Goal: Information Seeking & Learning: Learn about a topic

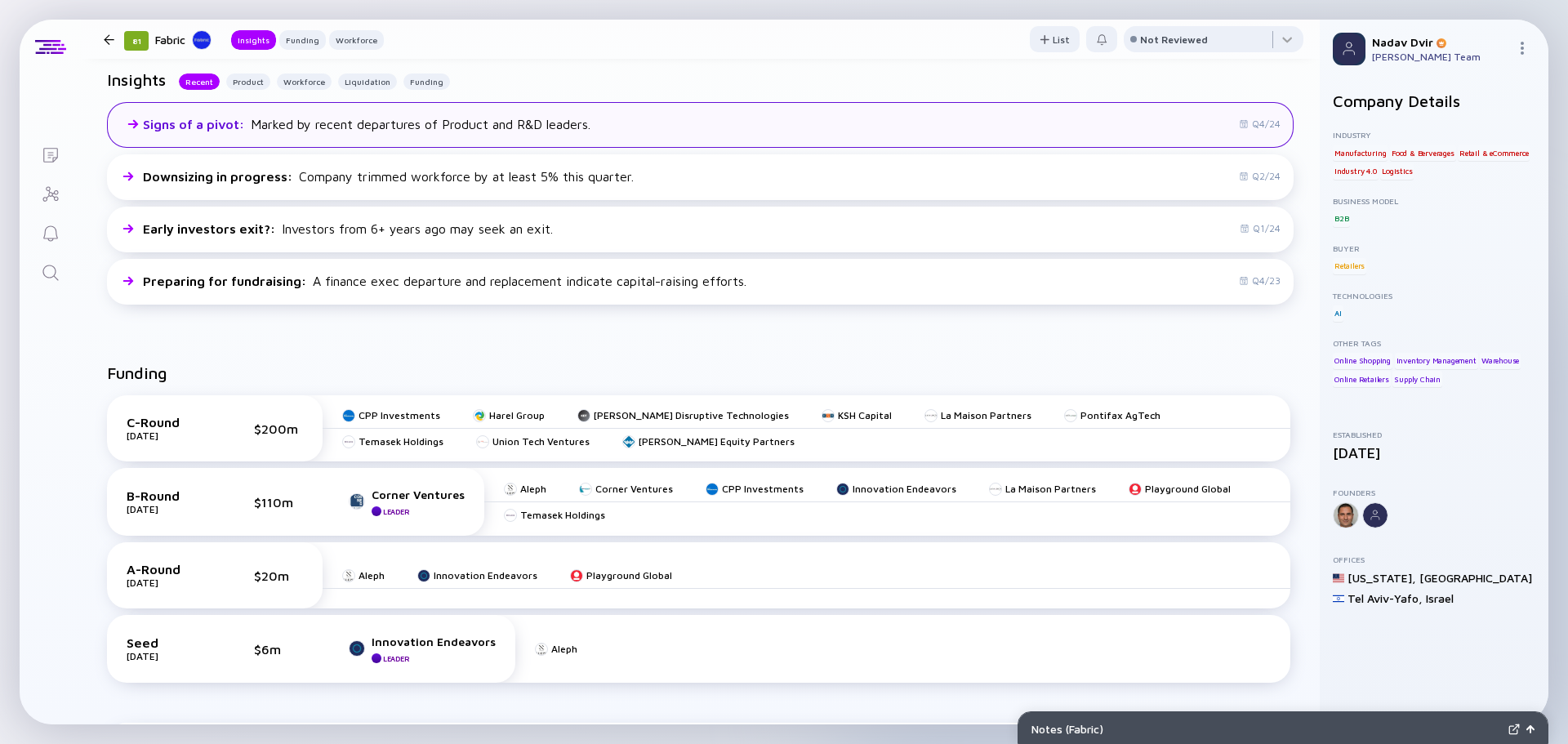
scroll to position [735, 0]
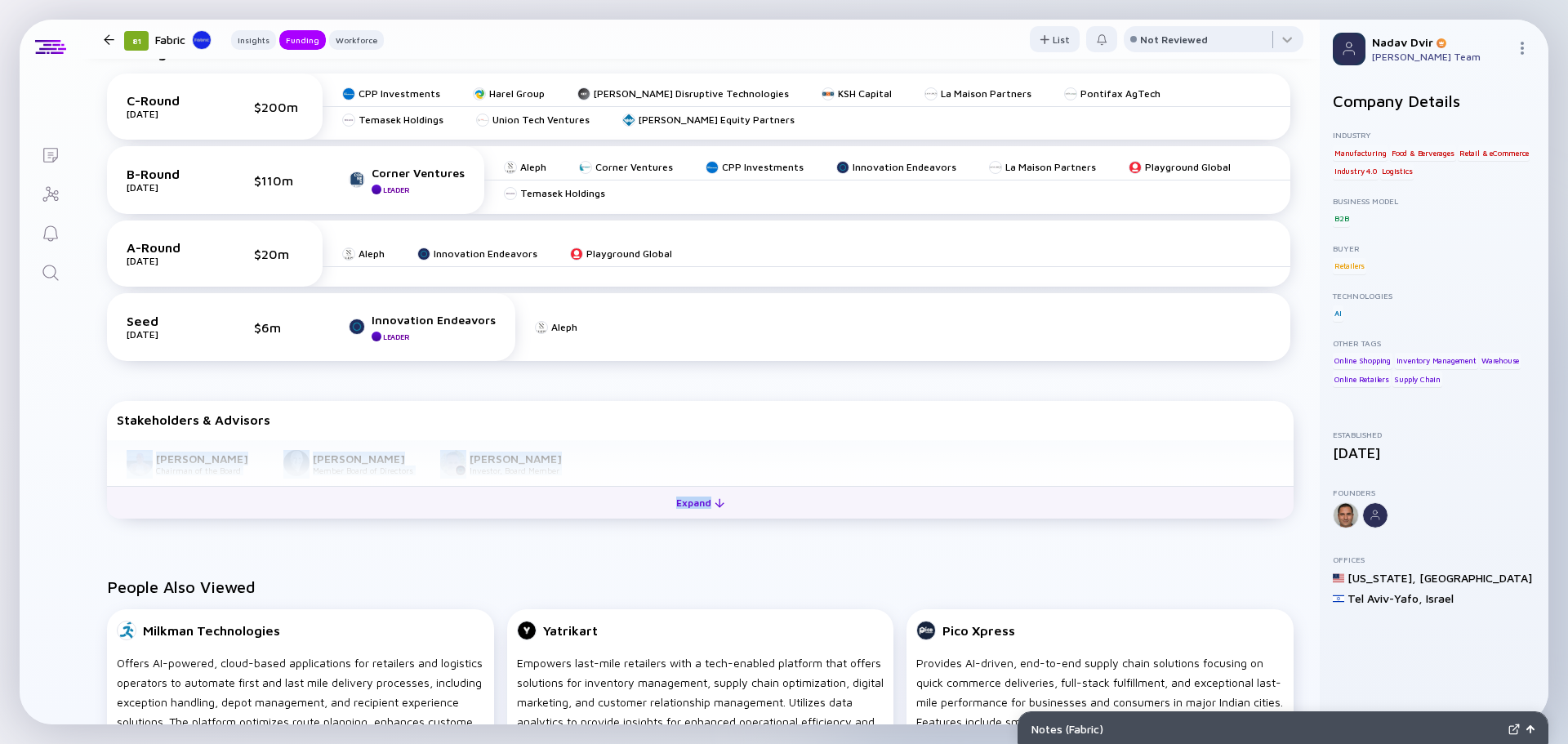
click at [727, 488] on div "Stakeholders & Advisors [PERSON_NAME] Chairman of the Board [PERSON_NAME] Membe…" at bounding box center [699, 459] width 1186 height 117
click at [718, 504] on div "Expand" at bounding box center [700, 502] width 68 height 25
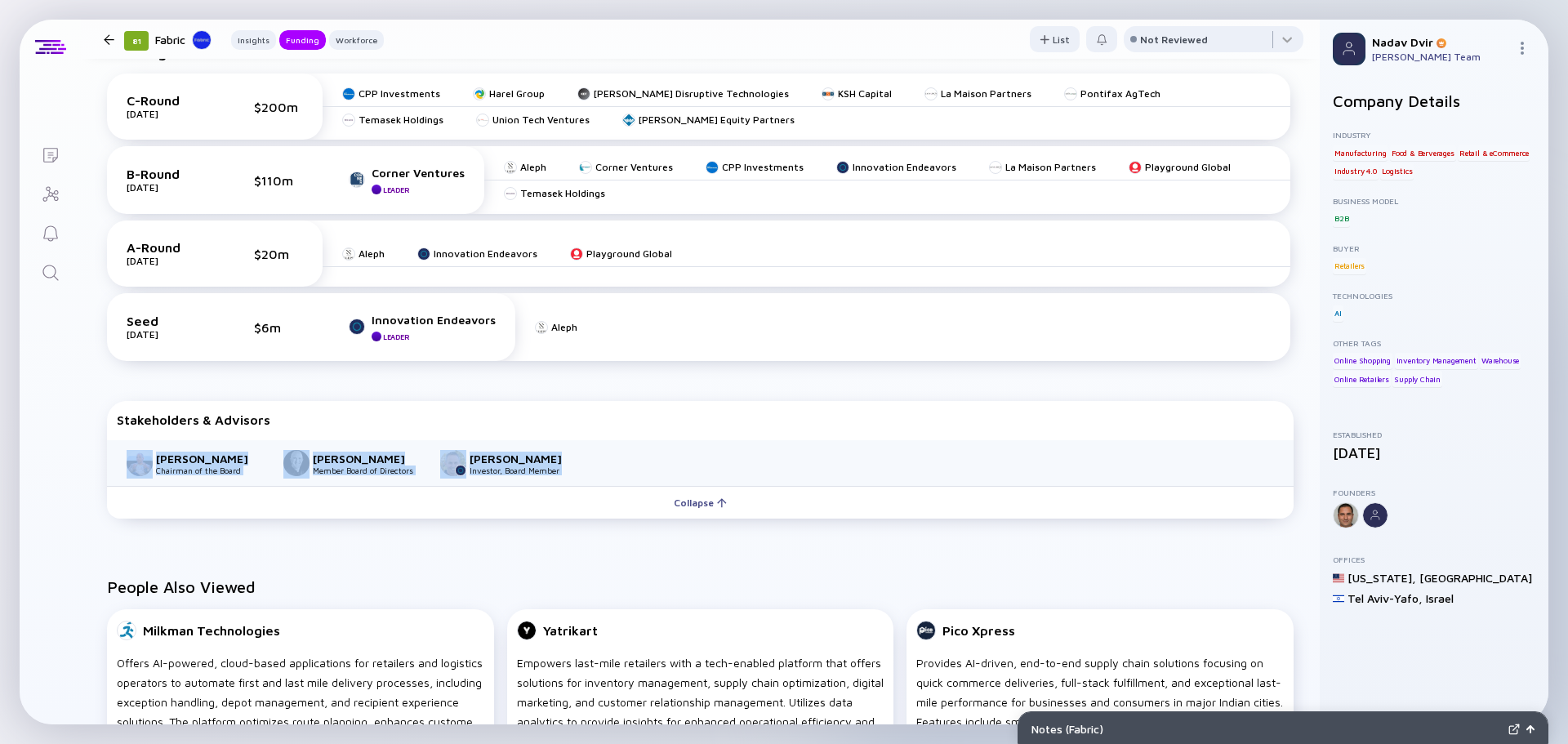
click at [511, 535] on div "Funding C-Round Oct 2021 $200m CPP Investments Harel Group Koch Disruptive Tech…" at bounding box center [700, 282] width 1239 height 535
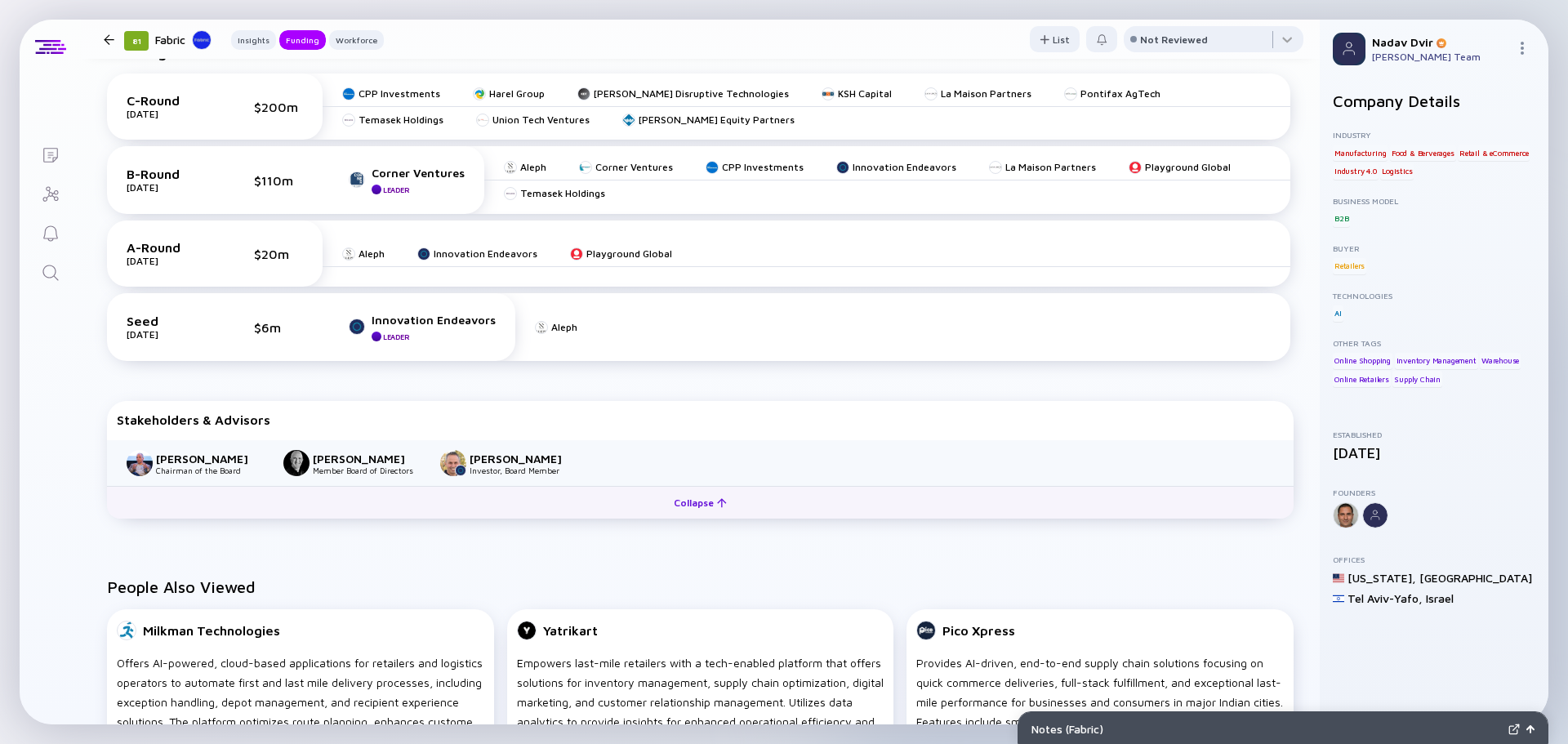
click at [562, 511] on button "Collapse" at bounding box center [699, 502] width 1186 height 32
click at [631, 508] on button "Expand" at bounding box center [699, 502] width 1186 height 32
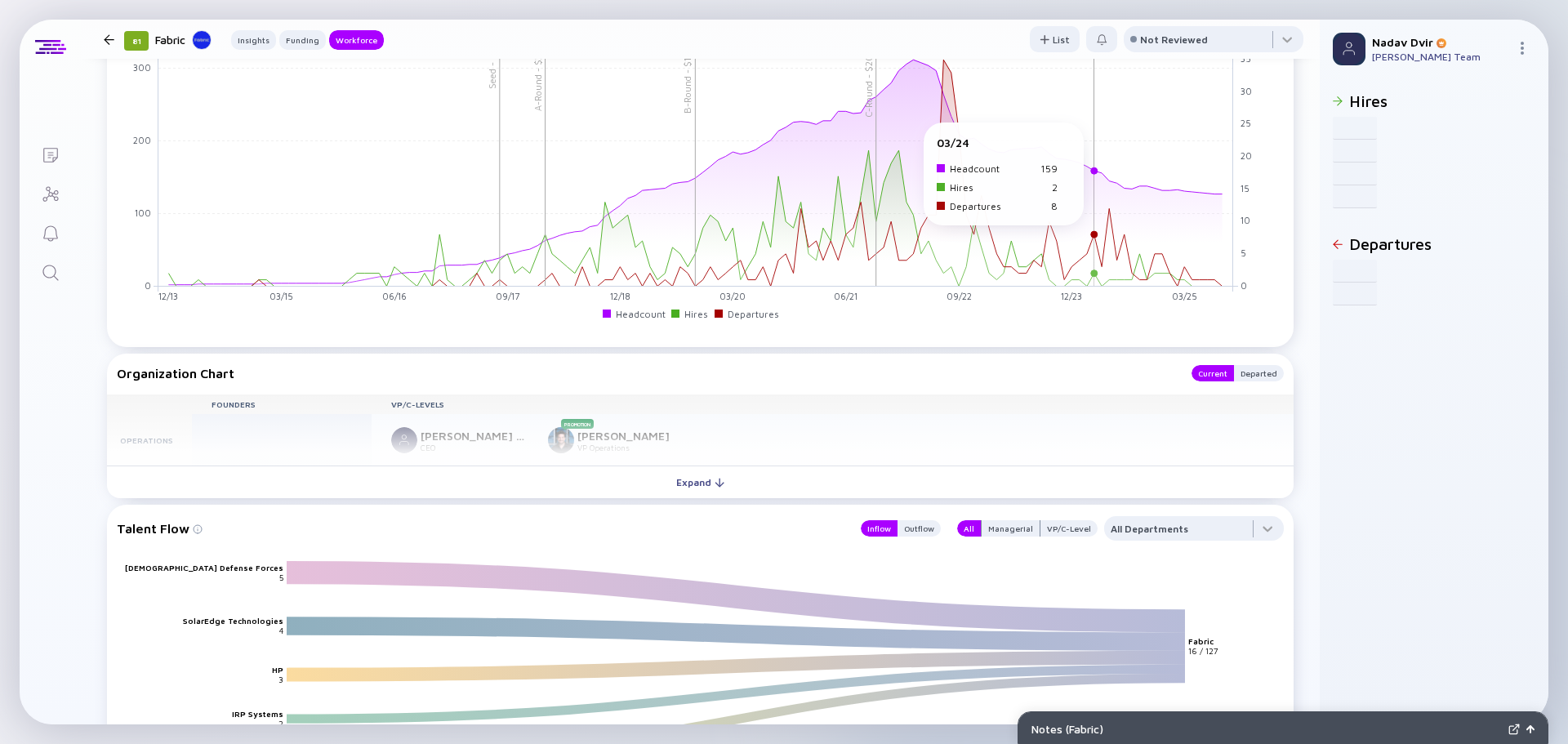
scroll to position [1959, 0]
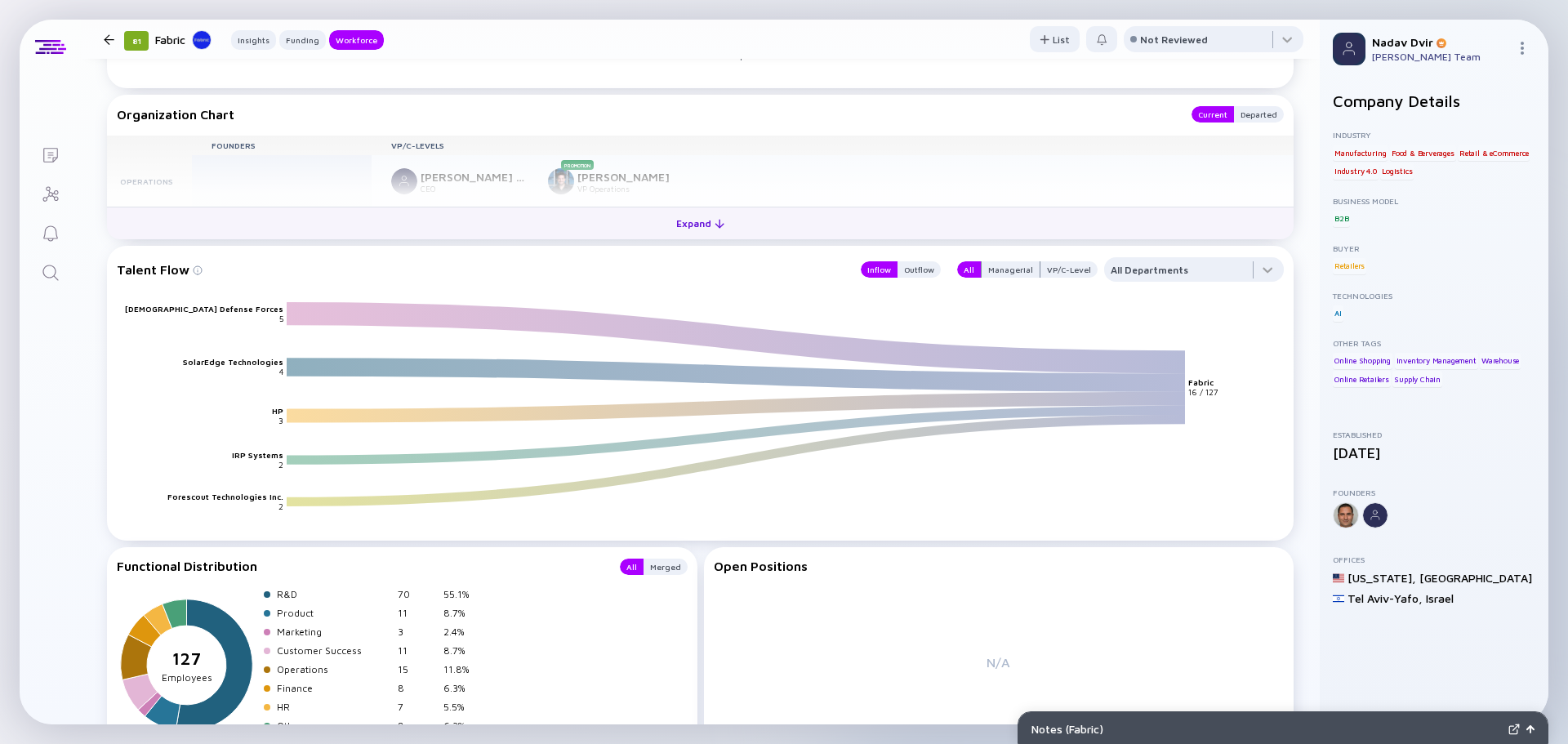
click at [706, 229] on div "Expand" at bounding box center [700, 223] width 68 height 25
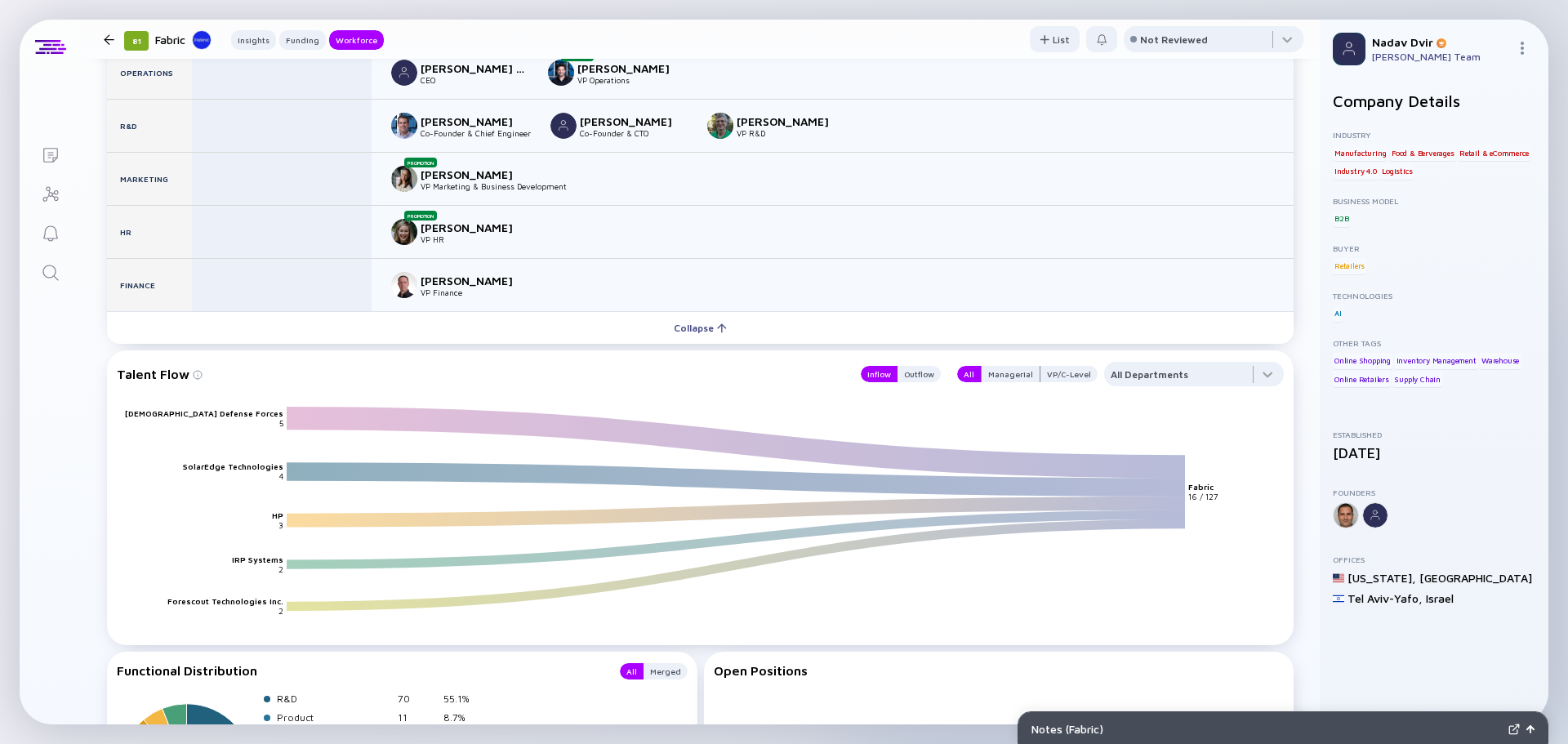
scroll to position [2286, 0]
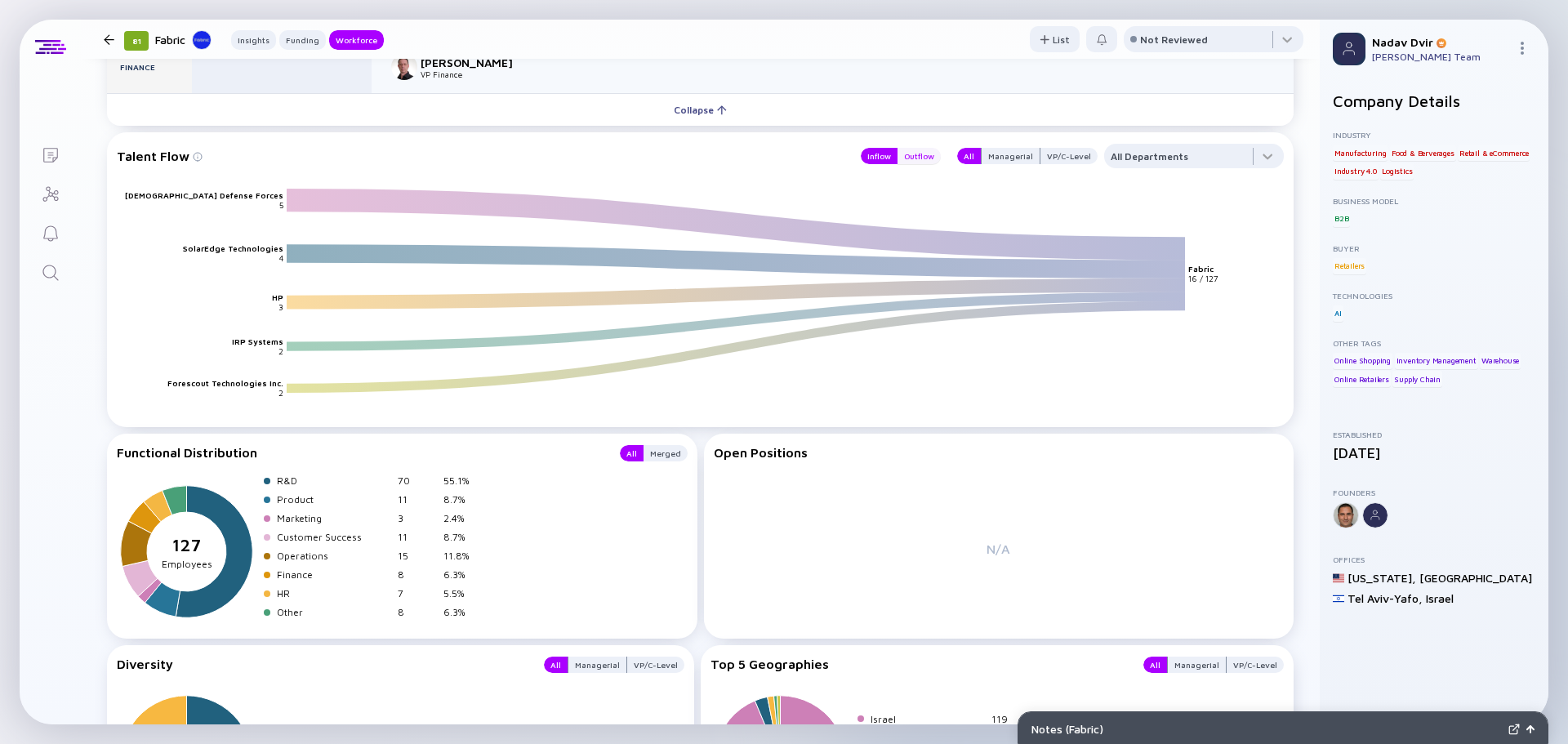
click at [910, 159] on div "Outflow" at bounding box center [919, 156] width 43 height 16
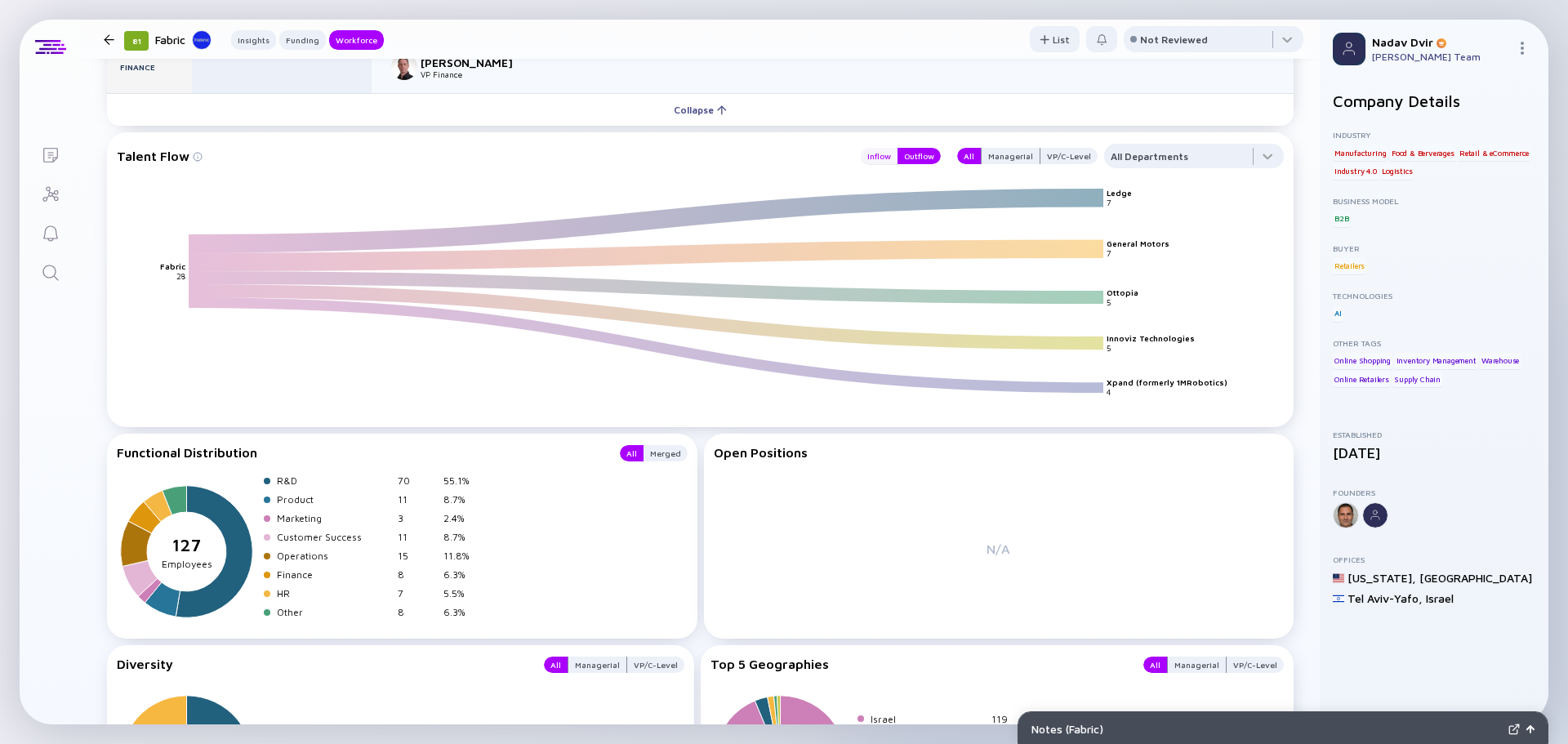
click at [866, 160] on div "Inflow" at bounding box center [879, 156] width 37 height 16
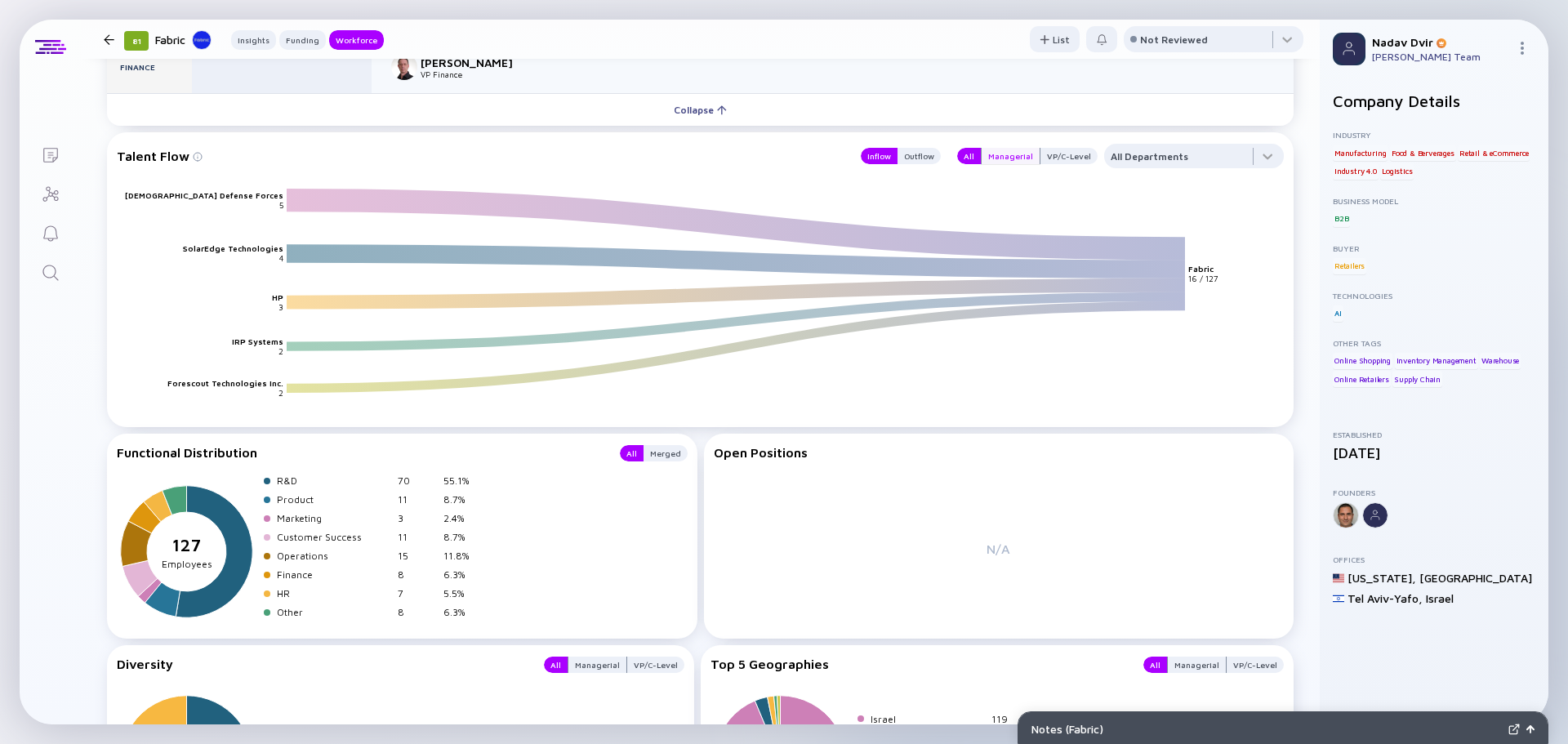
click at [1001, 153] on div "Managerial" at bounding box center [1010, 156] width 58 height 16
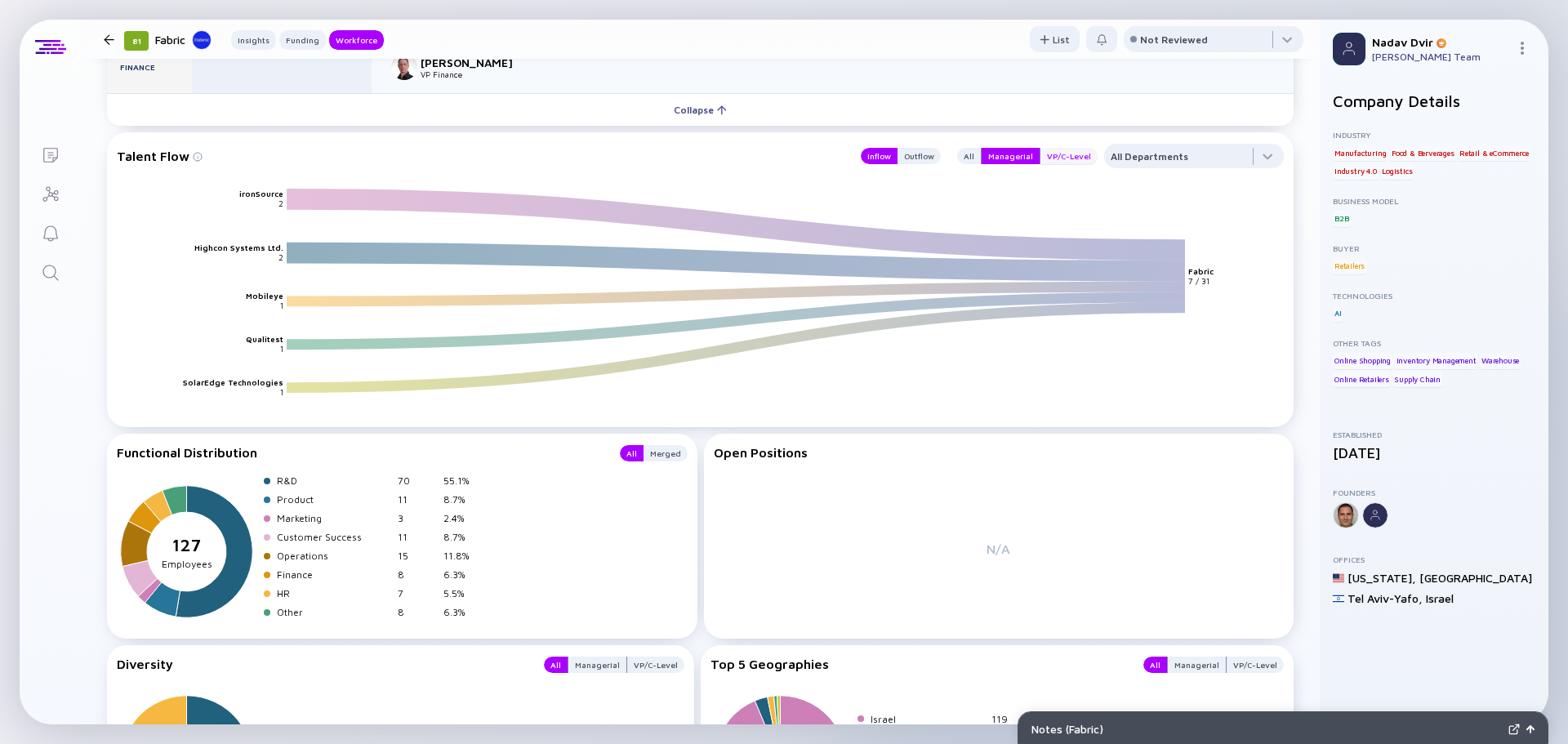
click at [1050, 156] on div "VP/C-Level" at bounding box center [1069, 156] width 57 height 16
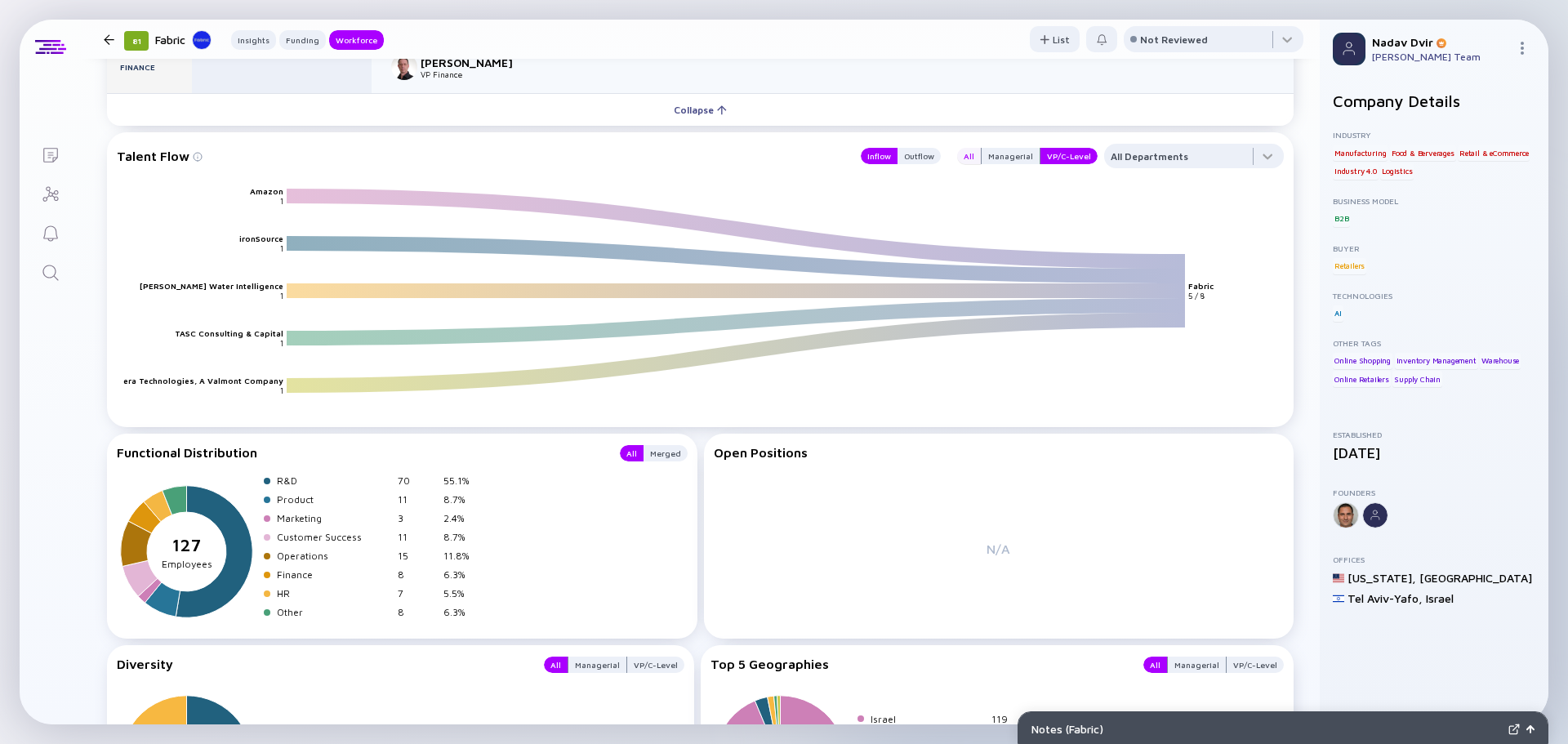
click at [967, 152] on div "All" at bounding box center [968, 156] width 23 height 16
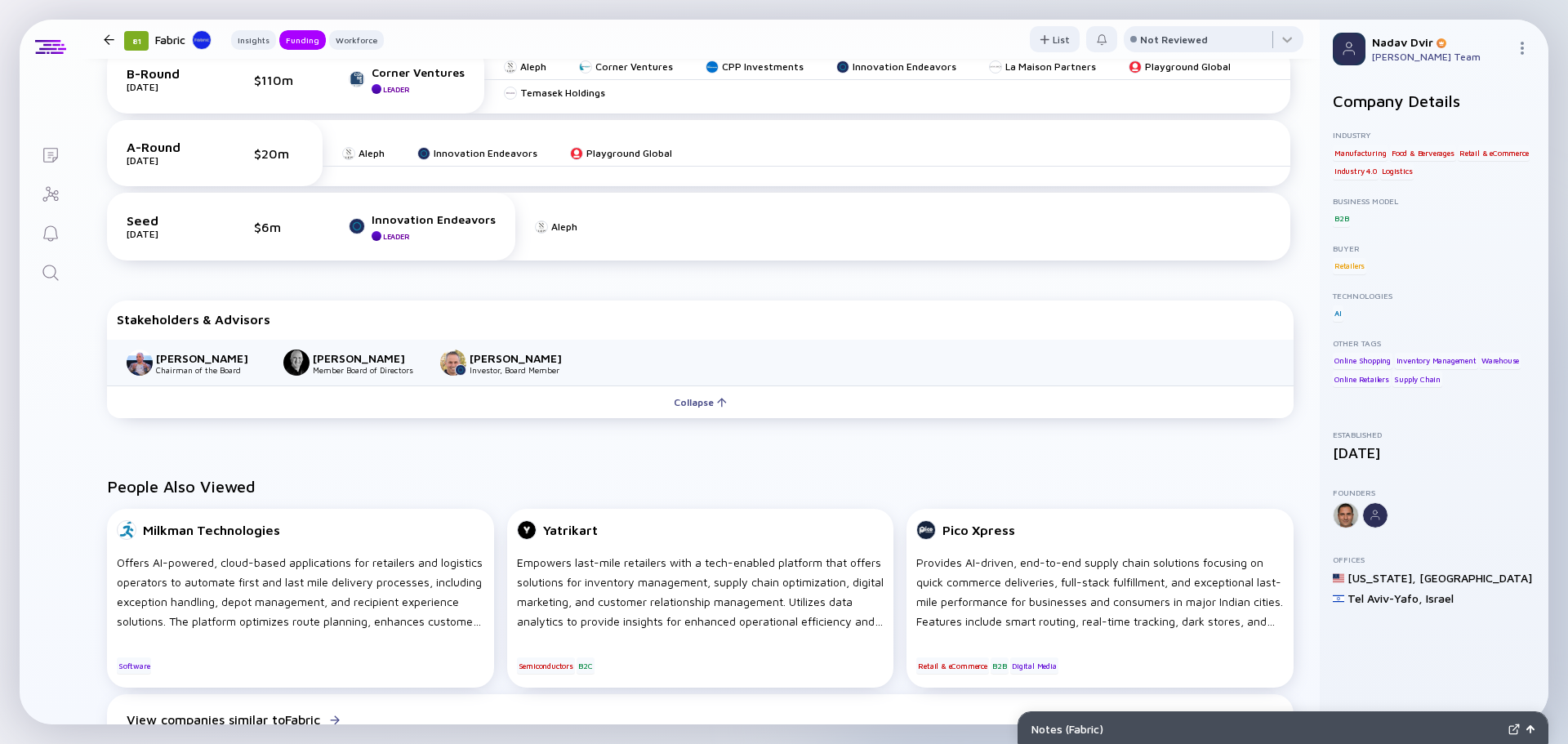
scroll to position [596, 0]
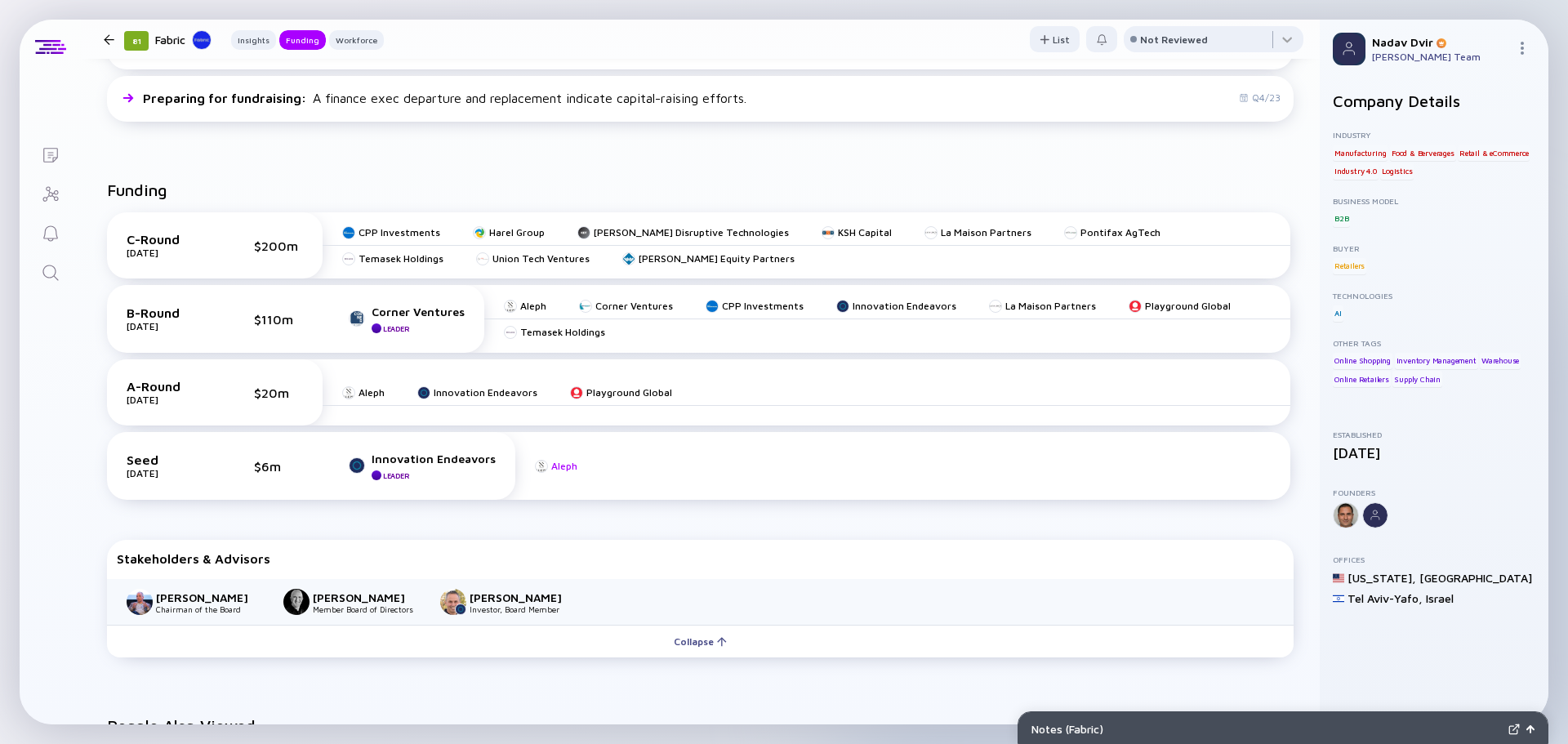
click at [557, 469] on div "Aleph" at bounding box center [564, 466] width 26 height 13
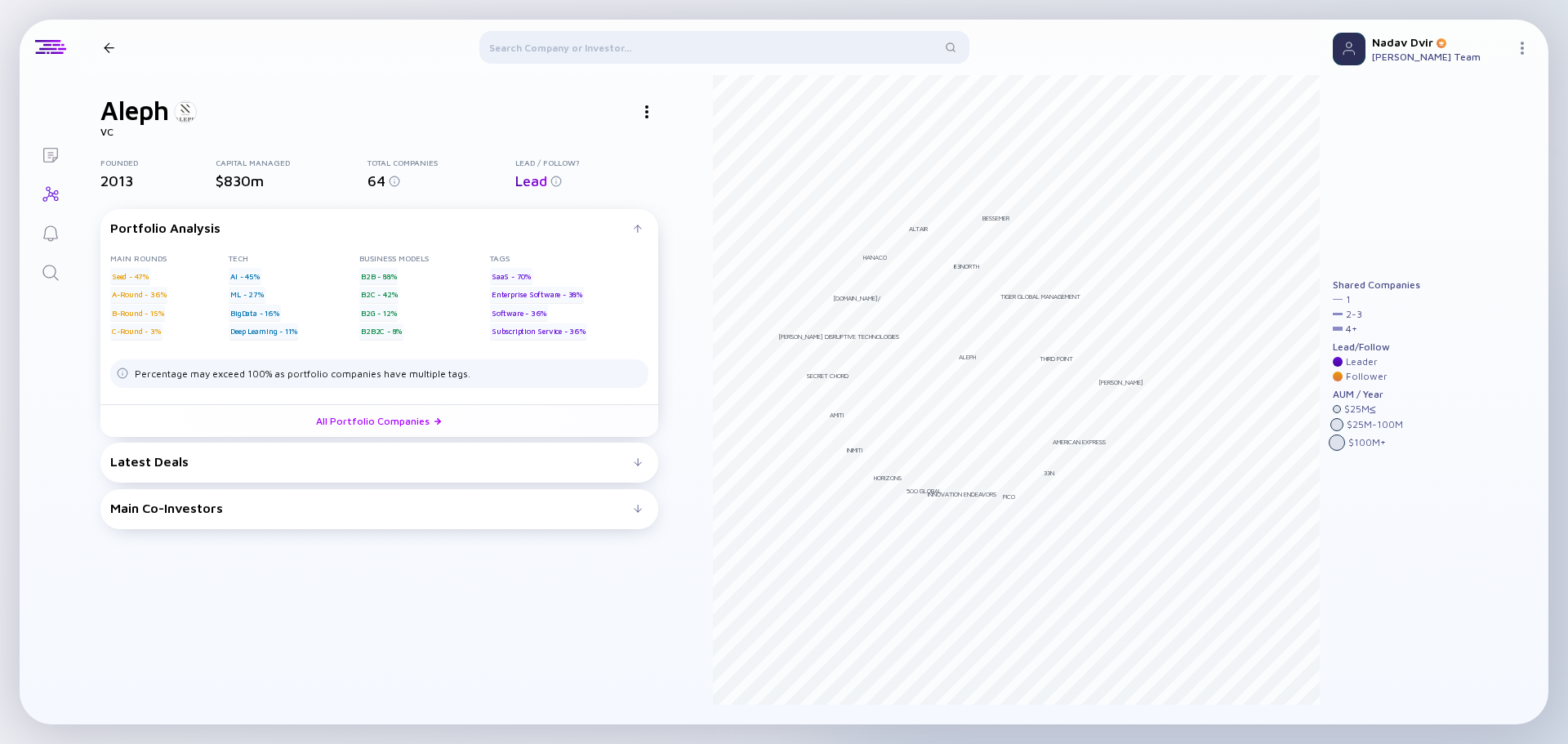
click at [556, 186] on img at bounding box center [556, 181] width 12 height 12
click at [219, 516] on div "Main Co-Investors # investors investing before Aleph : Aleph invests in # with:…" at bounding box center [379, 509] width 558 height 40
click at [268, 509] on div "Main Co-Investors" at bounding box center [372, 507] width 524 height 14
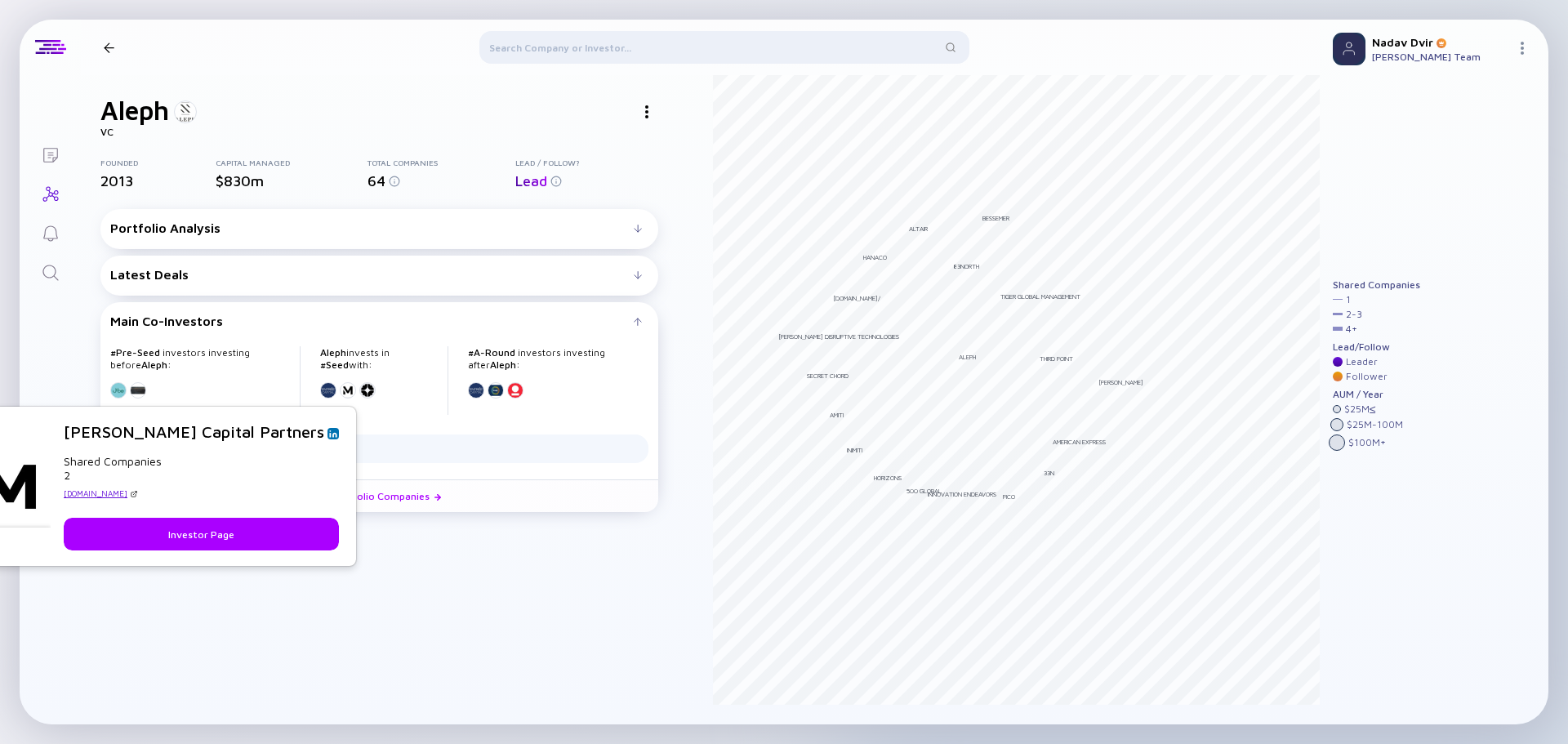
click at [342, 389] on div at bounding box center [348, 390] width 16 height 16
click at [343, 392] on div at bounding box center [348, 390] width 16 height 16
click at [187, 528] on button "Investor Page" at bounding box center [201, 533] width 275 height 32
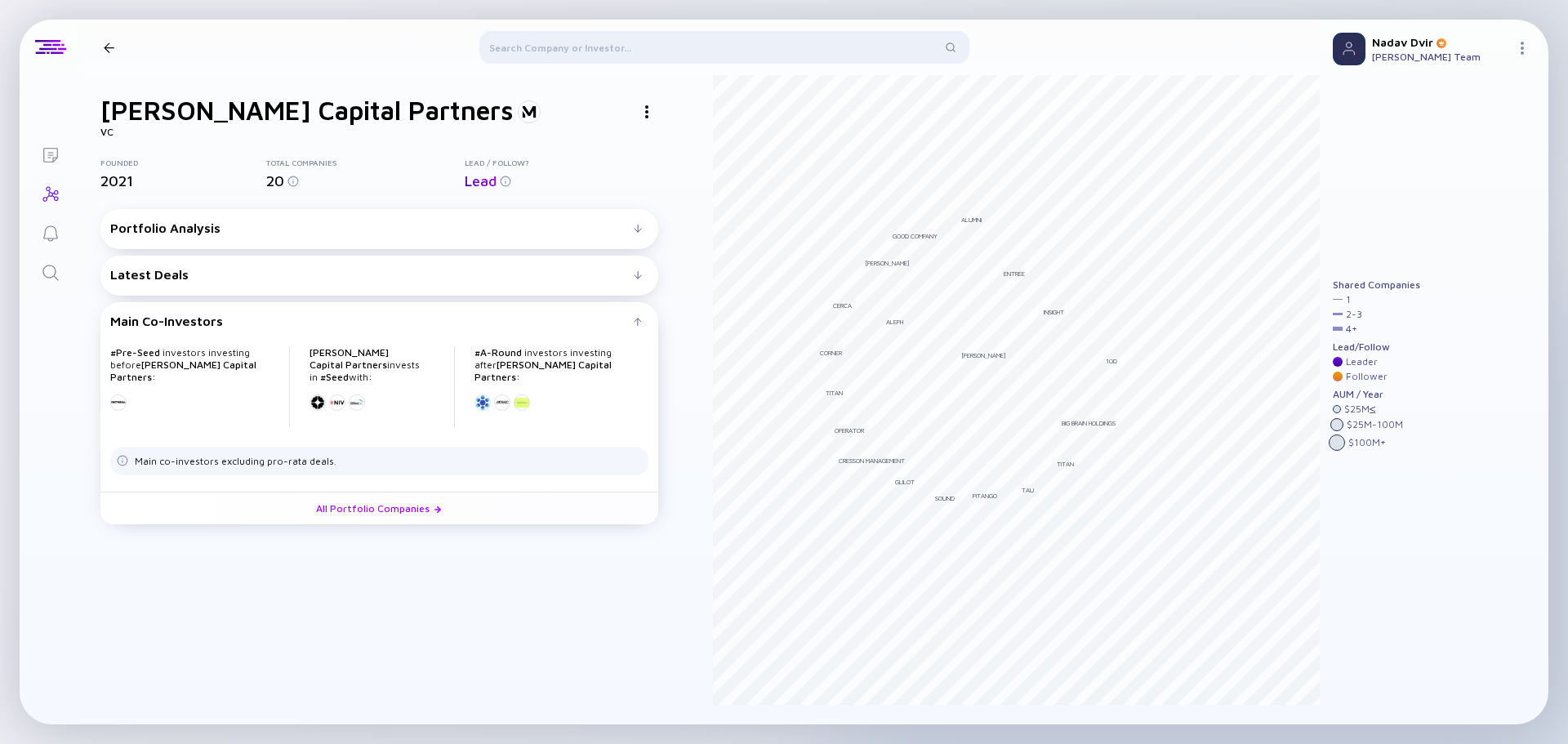
click at [637, 273] on div at bounding box center [637, 274] width 8 height 8
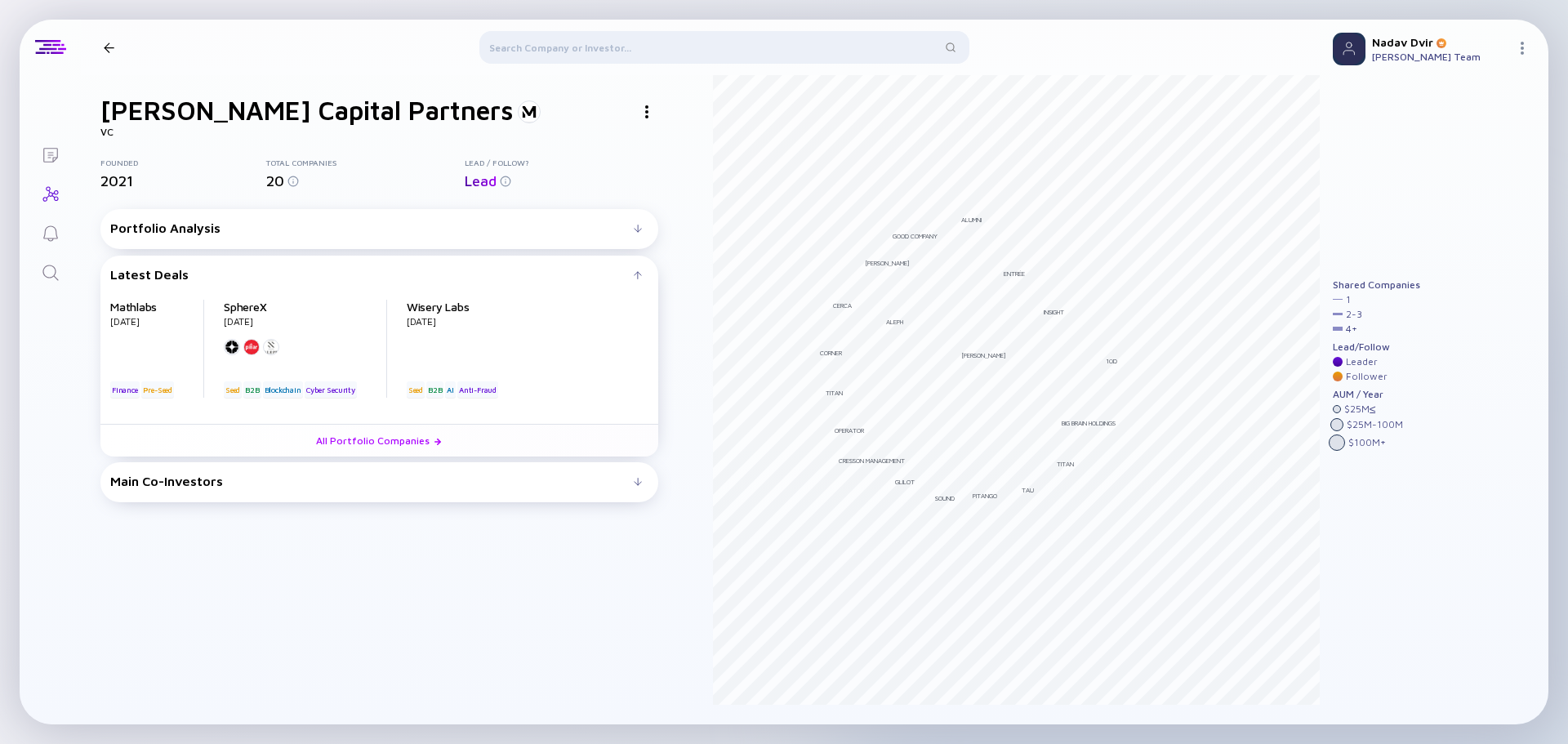
click at [635, 235] on div "Portfolio Analysis Main rounds Tech Business Models Tags Percentage may exceed …" at bounding box center [379, 229] width 558 height 40
click at [643, 234] on div "Portfolio Analysis" at bounding box center [379, 228] width 538 height 14
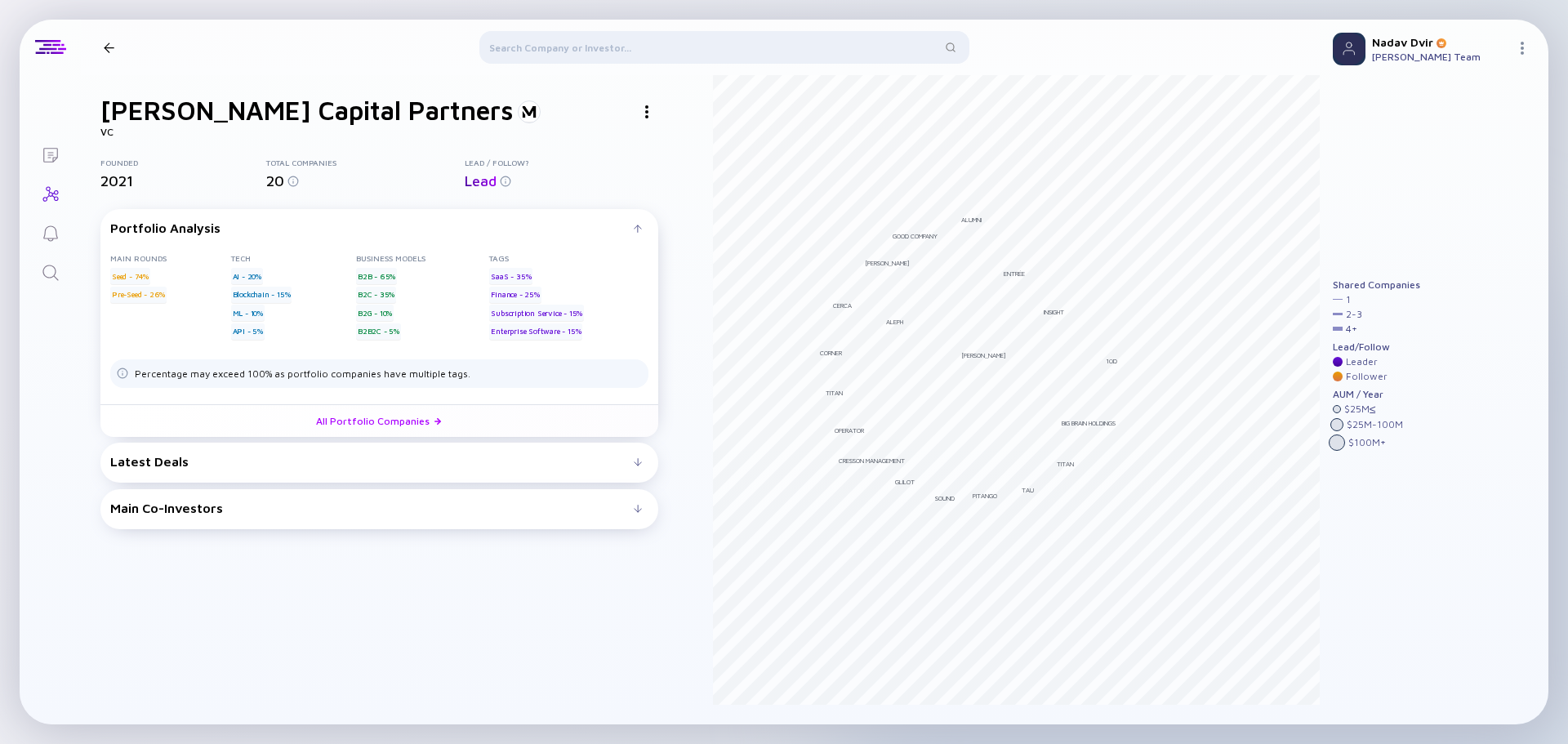
click at [458, 515] on div "Main Co-Investors # Pre-Seed investors investing before [PERSON_NAME] Capital P…" at bounding box center [379, 509] width 558 height 40
click at [581, 491] on div "Main Co-Investors # Pre-Seed investors investing before [PERSON_NAME] Capital P…" at bounding box center [379, 509] width 558 height 40
click at [398, 498] on div "Main Co-Investors # Pre-Seed investors investing before [PERSON_NAME] Capital P…" at bounding box center [379, 509] width 558 height 40
click at [642, 516] on div "Main Co-Investors # Pre-Seed investors investing before [PERSON_NAME] Capital P…" at bounding box center [379, 509] width 558 height 40
click at [652, 111] on div at bounding box center [647, 112] width 23 height 23
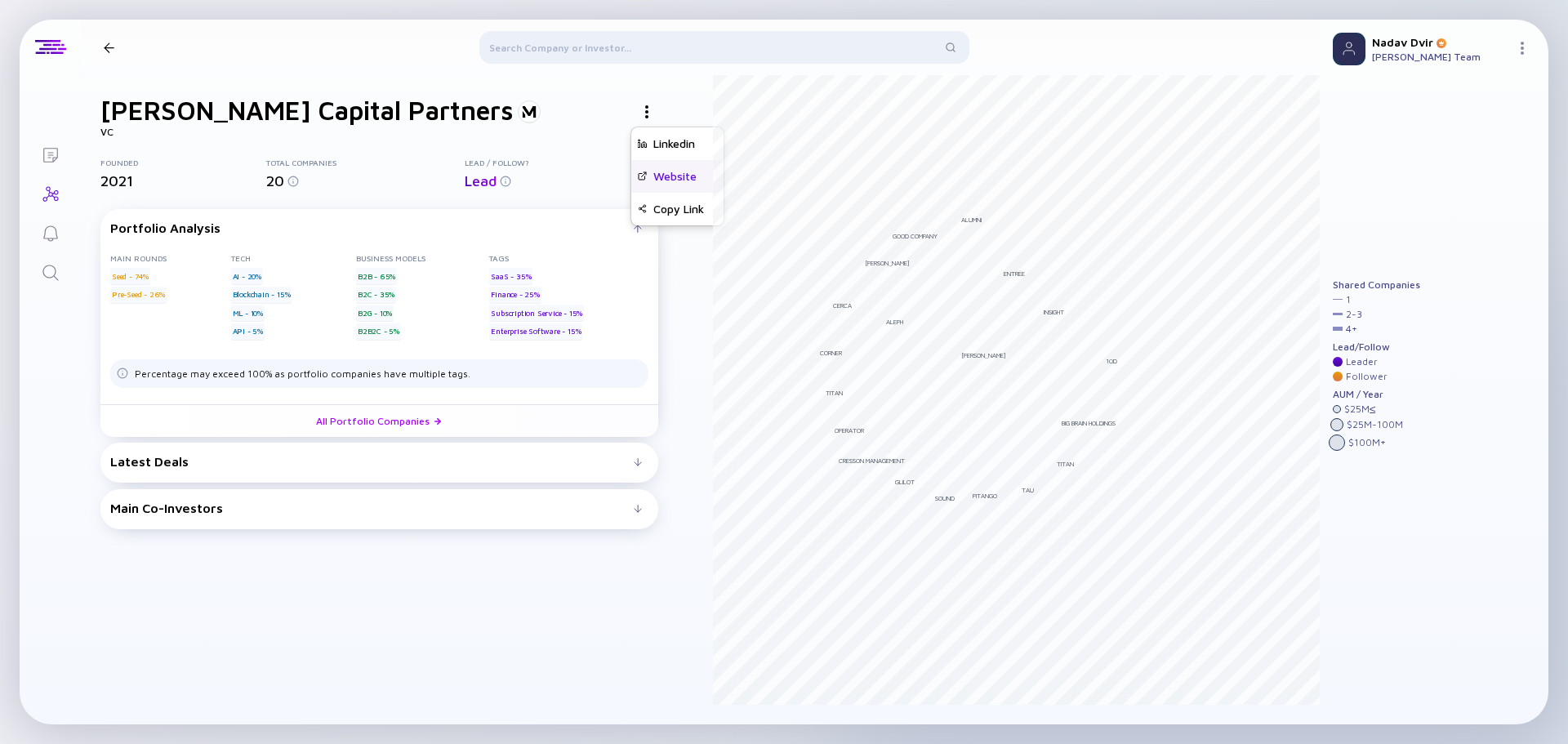
click at [696, 186] on div "Website" at bounding box center [677, 177] width 92 height 32
click at [645, 114] on div at bounding box center [647, 112] width 23 height 23
click at [662, 143] on div "Linkedin" at bounding box center [677, 143] width 92 height 32
